Goal: Information Seeking & Learning: Check status

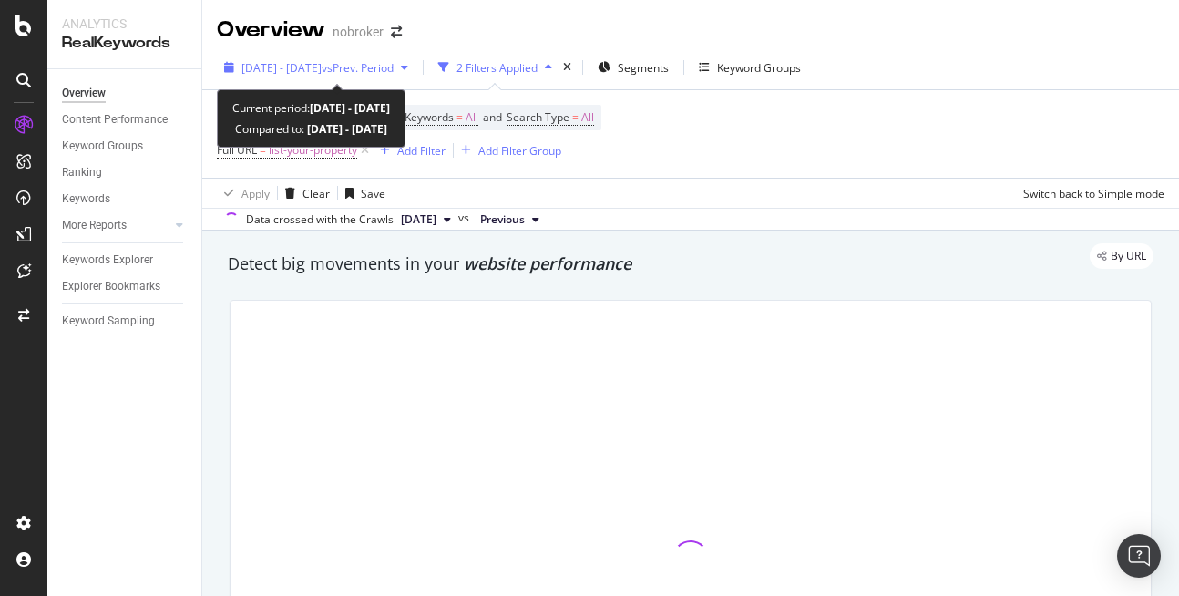
click at [321, 66] on span "[DATE] - [DATE]" at bounding box center [281, 67] width 80 height 15
